Goal: Task Accomplishment & Management: Manage account settings

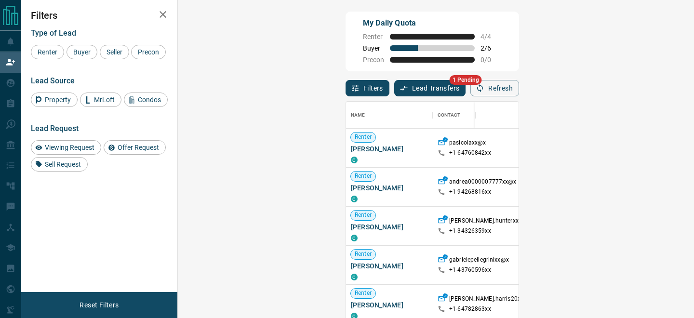
scroll to position [239, 496]
click at [394, 90] on button "Lead Transfers" at bounding box center [430, 88] width 72 height 16
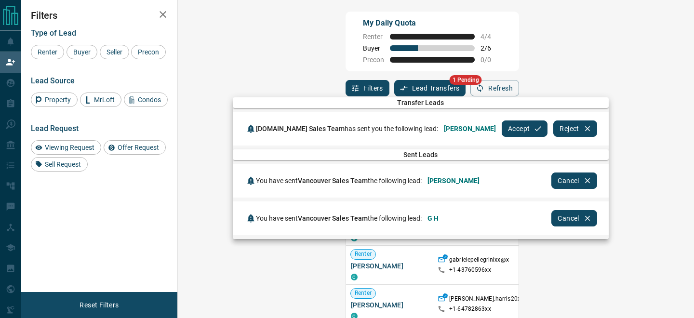
click at [534, 131] on icon "button" at bounding box center [538, 128] width 9 height 9
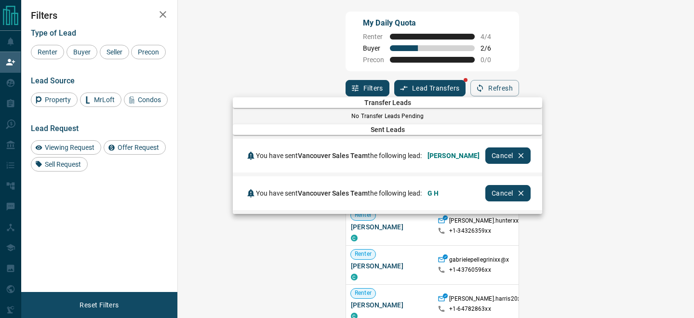
click at [90, 54] on div at bounding box center [347, 159] width 694 height 318
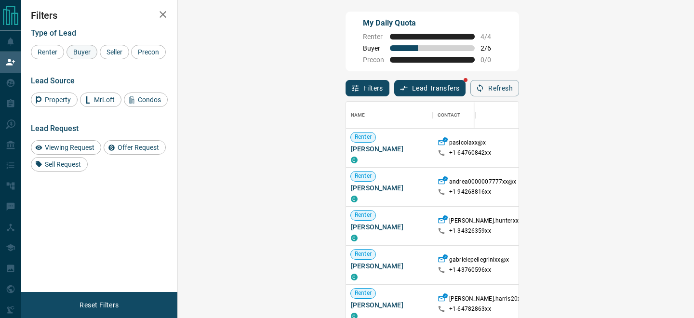
click at [83, 54] on span "Buyer" at bounding box center [82, 52] width 24 height 8
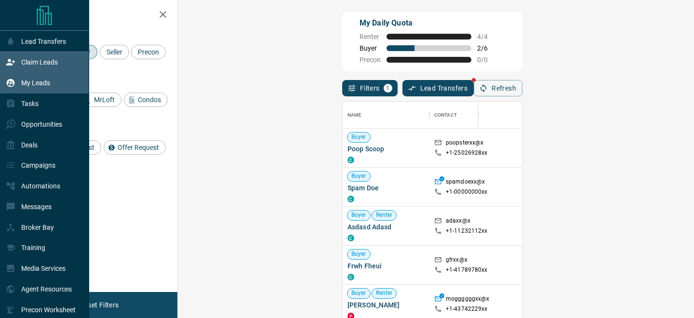
click at [17, 74] on div "My Leads" at bounding box center [44, 83] width 89 height 21
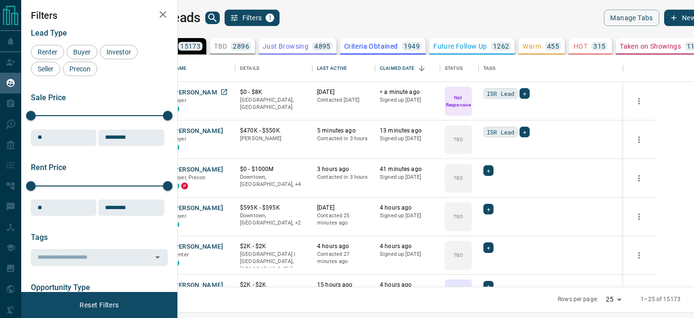
scroll to position [232, 512]
click at [223, 92] on button "[PERSON_NAME]" at bounding box center [198, 92] width 51 height 9
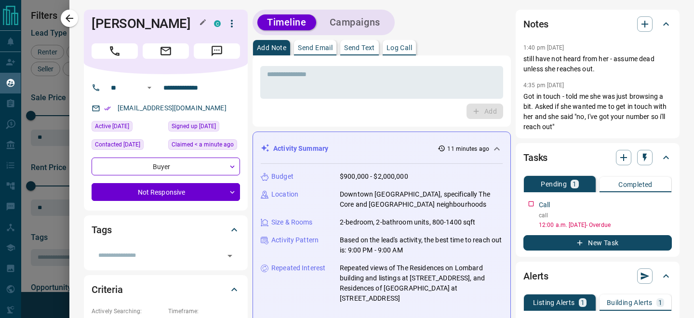
click at [155, 23] on h1 "[PERSON_NAME]" at bounding box center [146, 23] width 108 height 15
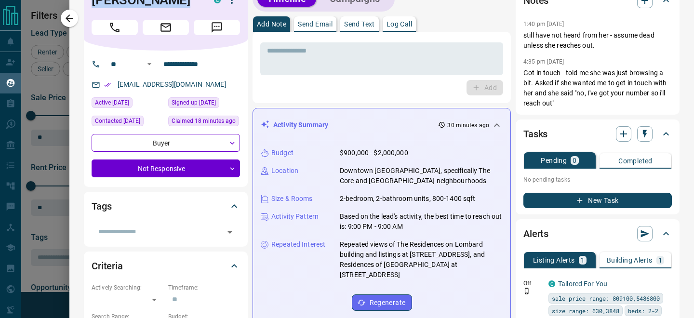
scroll to position [23, 0]
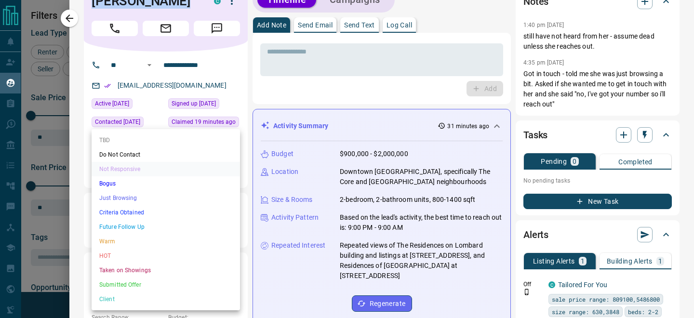
click at [137, 178] on body "Lead Transfers Claim Leads My Leads Tasks Opportunities Deals Campaigns Automat…" at bounding box center [347, 153] width 694 height 306
click at [140, 143] on li "TBD" at bounding box center [166, 140] width 148 height 14
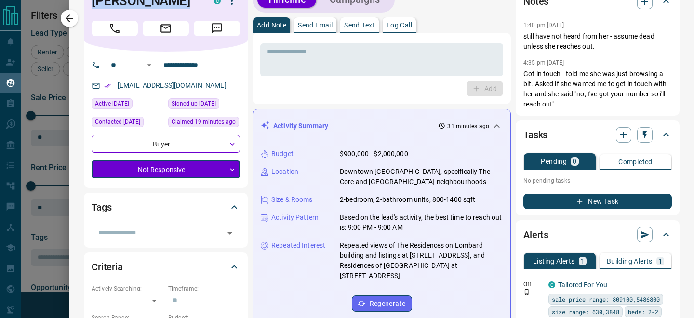
type input "**"
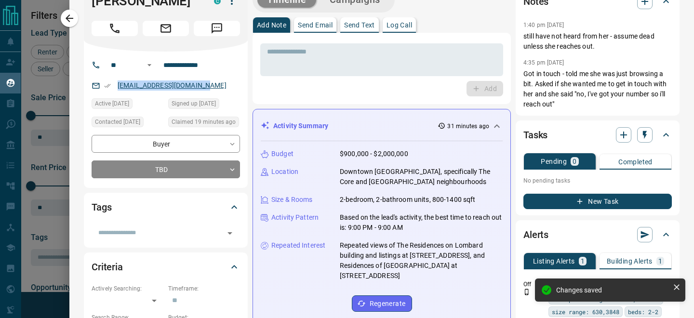
copy link "[EMAIL_ADDRESS][DOMAIN_NAME]"
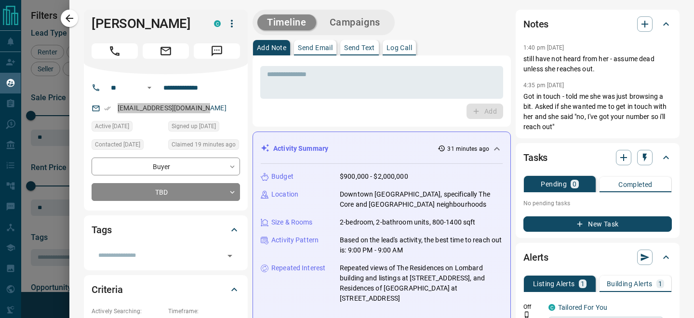
drag, startPoint x: 164, startPoint y: 85, endPoint x: 108, endPoint y: 4, distance: 98.3
click at [0, 0] on body "Lead Transfers Claim Leads My Leads Tasks Opportunities Deals Campaigns Automat…" at bounding box center [347, 153] width 694 height 306
